Goal: Check status: Check status

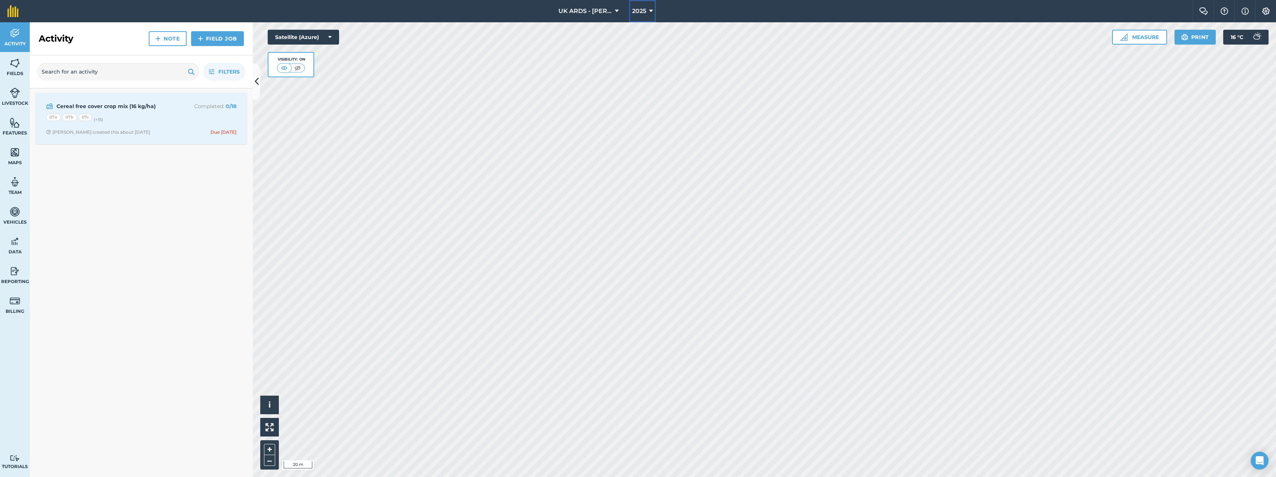
click at [647, 13] on button "2025" at bounding box center [642, 11] width 27 height 22
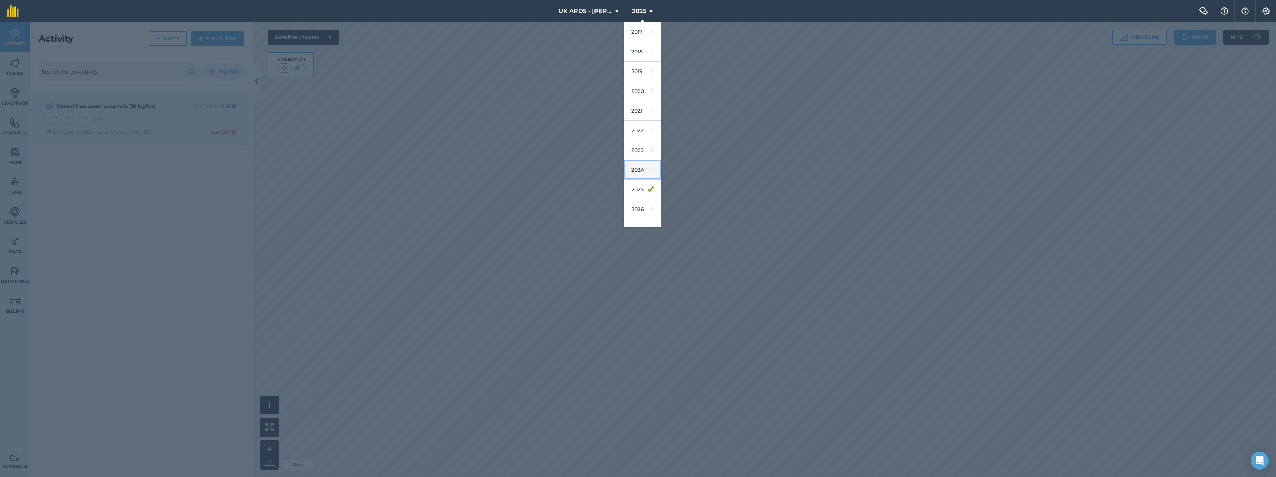
click at [645, 168] on link "2024" at bounding box center [642, 170] width 37 height 20
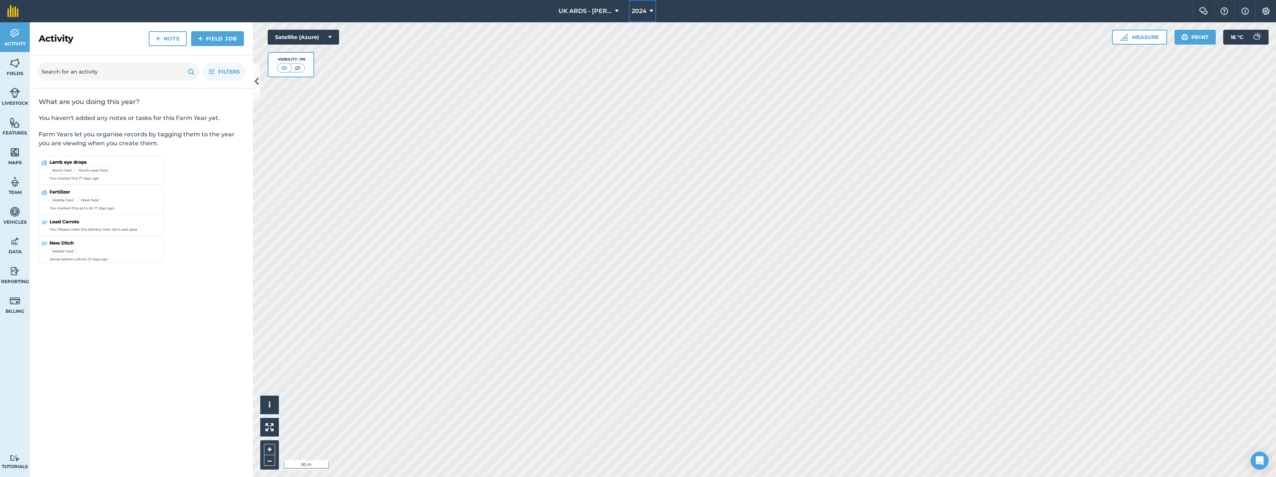
click at [639, 11] on span "2024" at bounding box center [639, 11] width 15 height 9
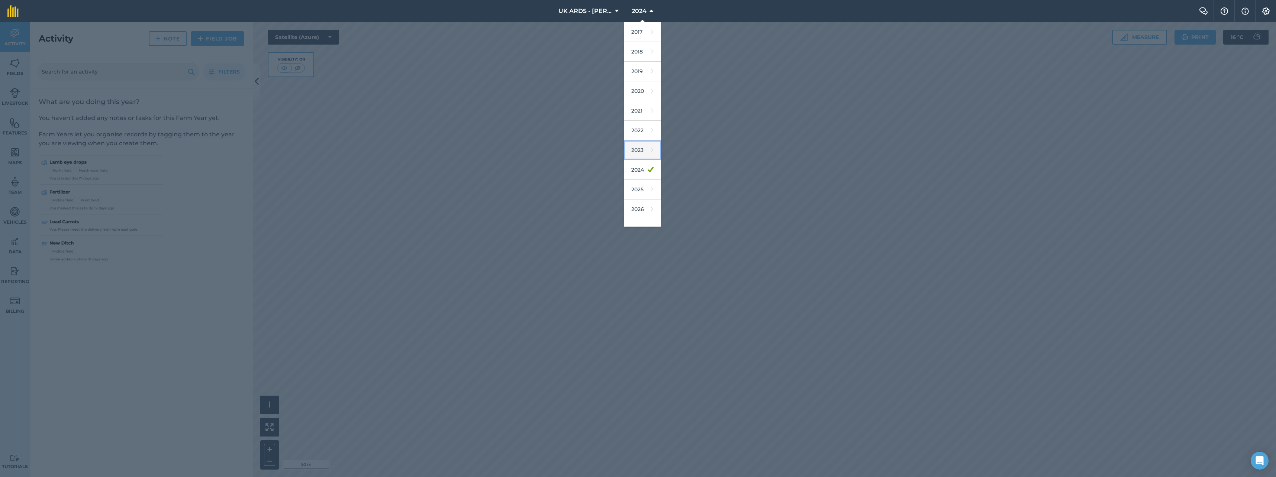
click at [641, 147] on link "2023" at bounding box center [642, 151] width 37 height 20
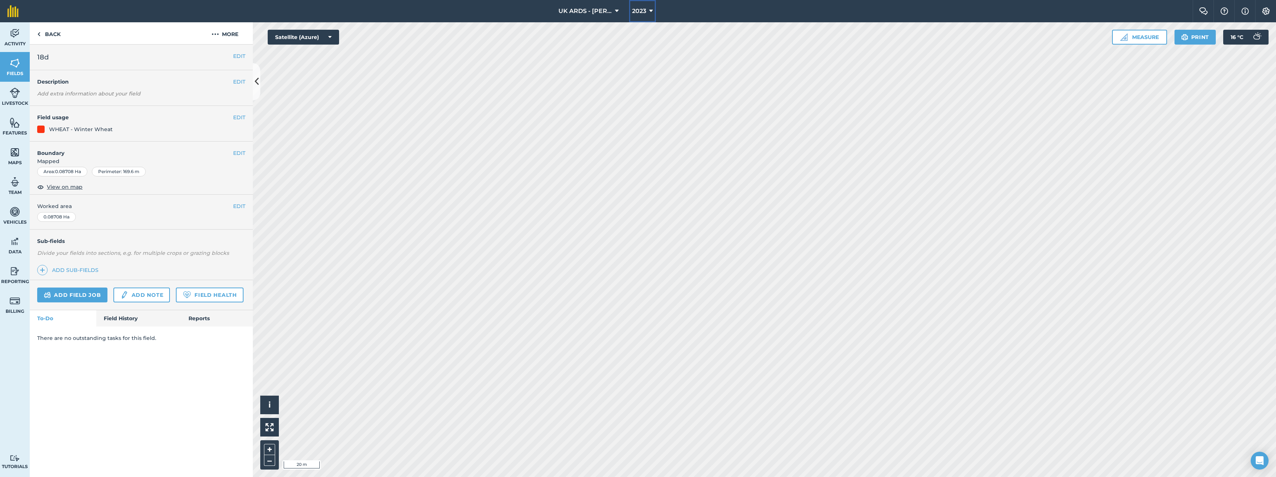
click at [643, 9] on span "2023" at bounding box center [639, 11] width 14 height 9
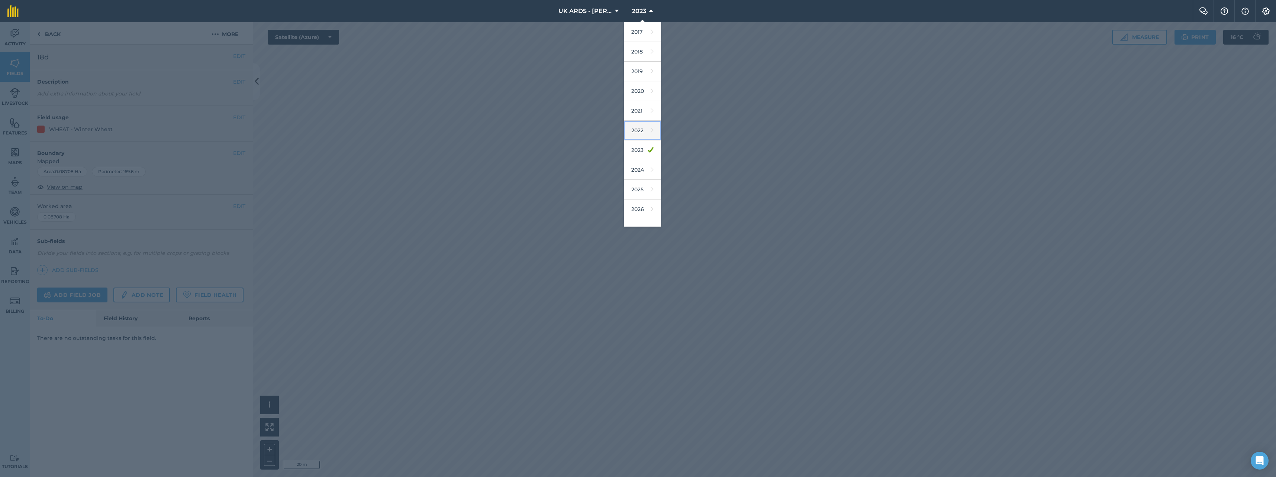
click at [643, 131] on link "2022" at bounding box center [642, 131] width 37 height 20
